Goal: Task Accomplishment & Management: Use online tool/utility

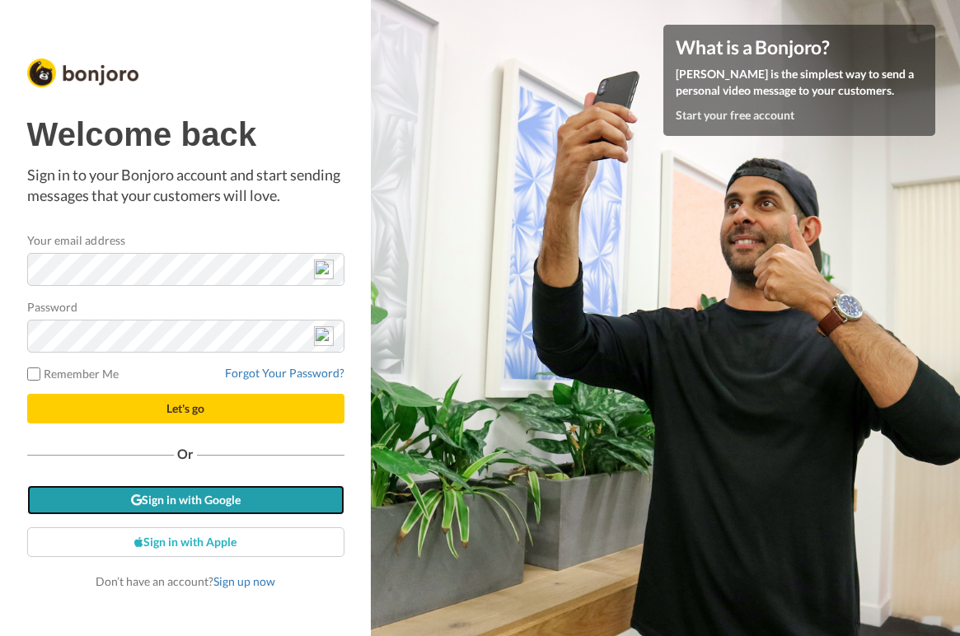
click at [220, 498] on link "Sign in with Google" at bounding box center [185, 500] width 317 height 30
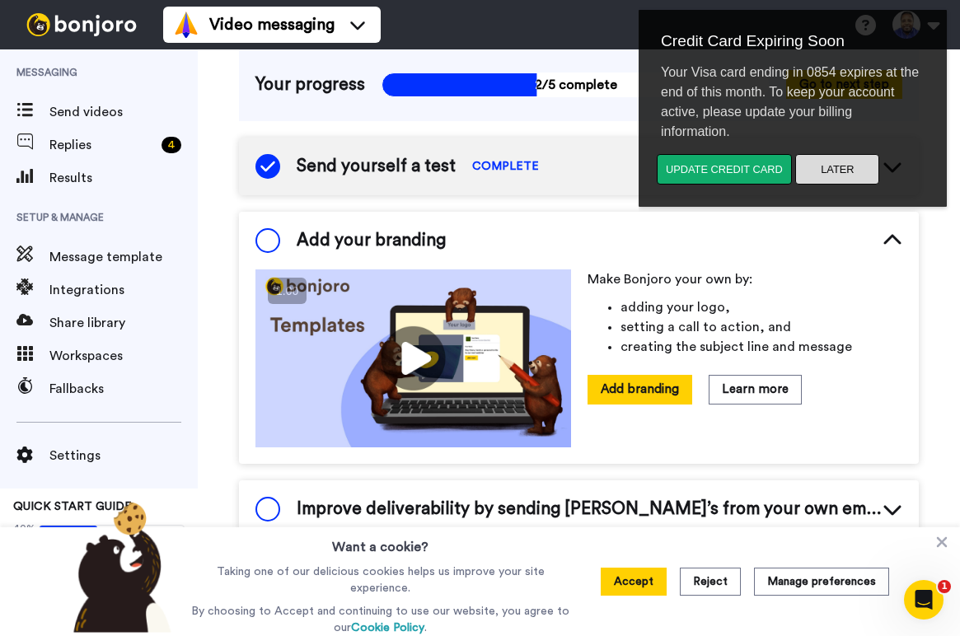
click at [822, 165] on button "Later" at bounding box center [837, 169] width 84 height 30
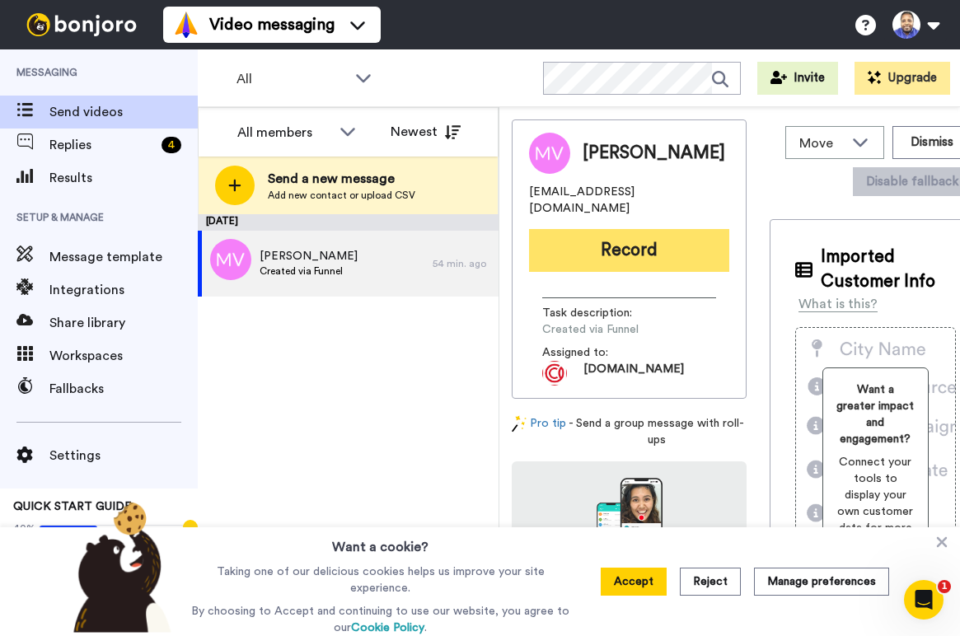
click at [586, 238] on button "Record" at bounding box center [629, 250] width 200 height 43
